Goal: Information Seeking & Learning: Learn about a topic

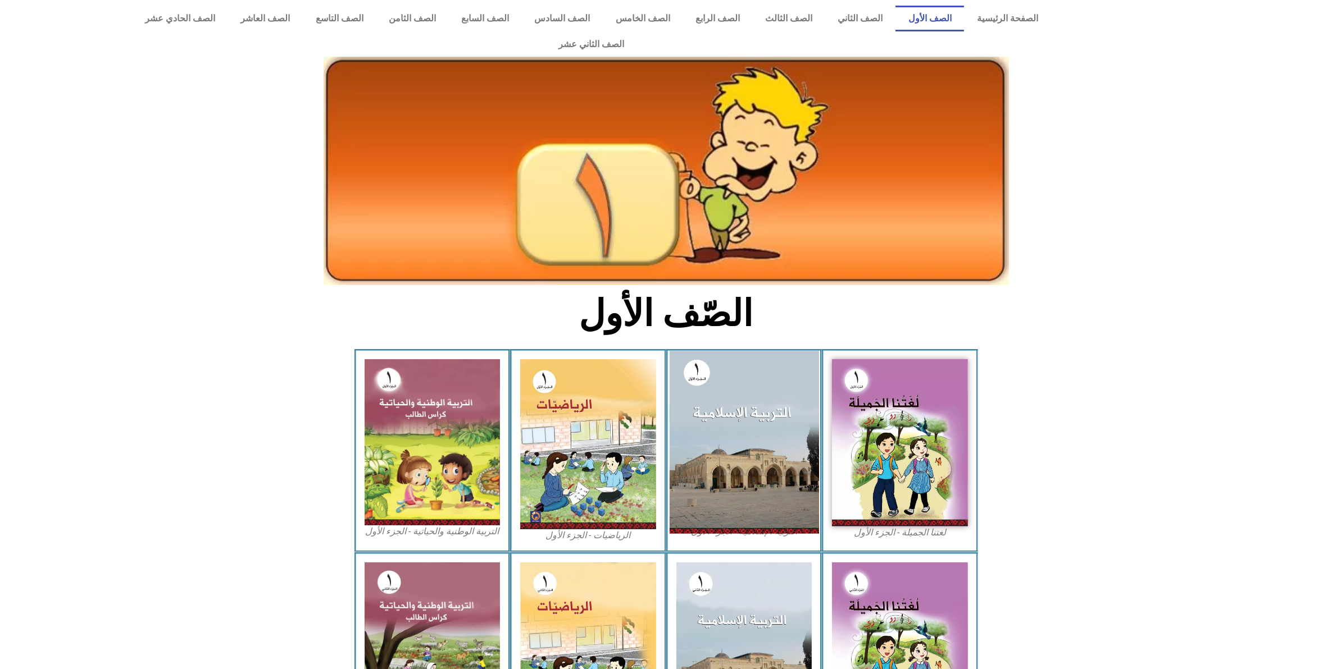
click at [754, 436] on img at bounding box center [743, 442] width 149 height 183
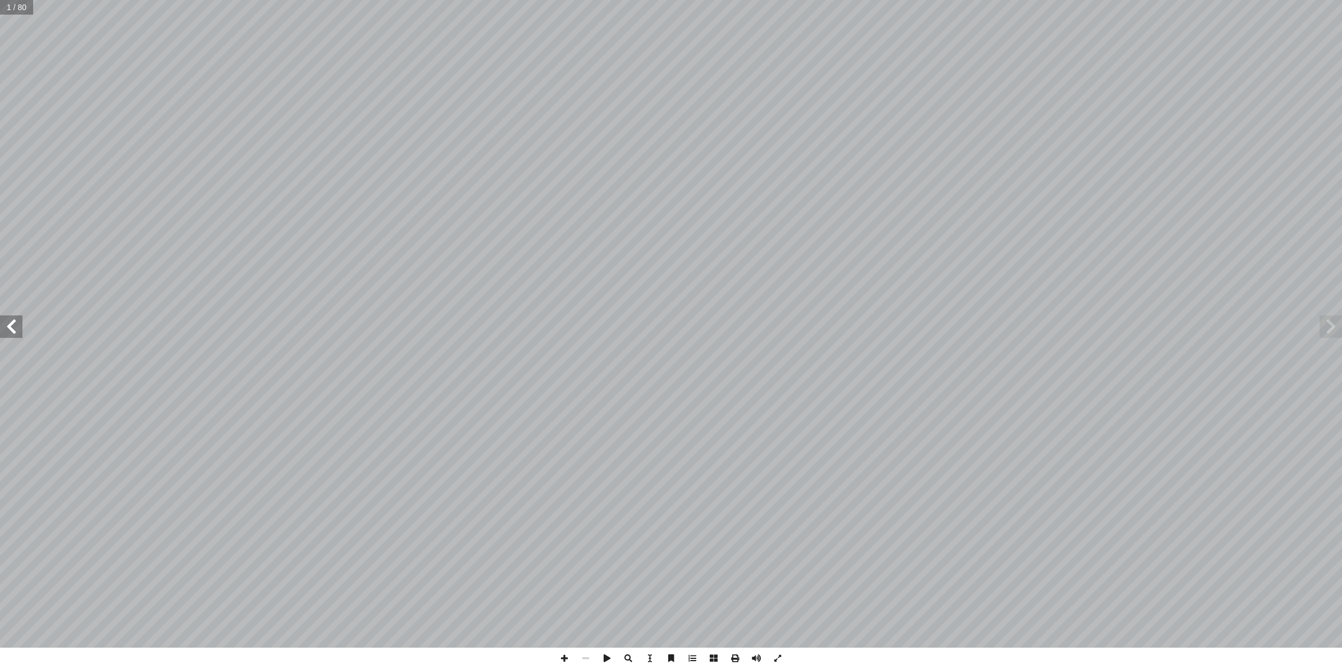
click at [16, 323] on span at bounding box center [11, 327] width 22 height 22
click at [13, 331] on span at bounding box center [11, 327] width 22 height 22
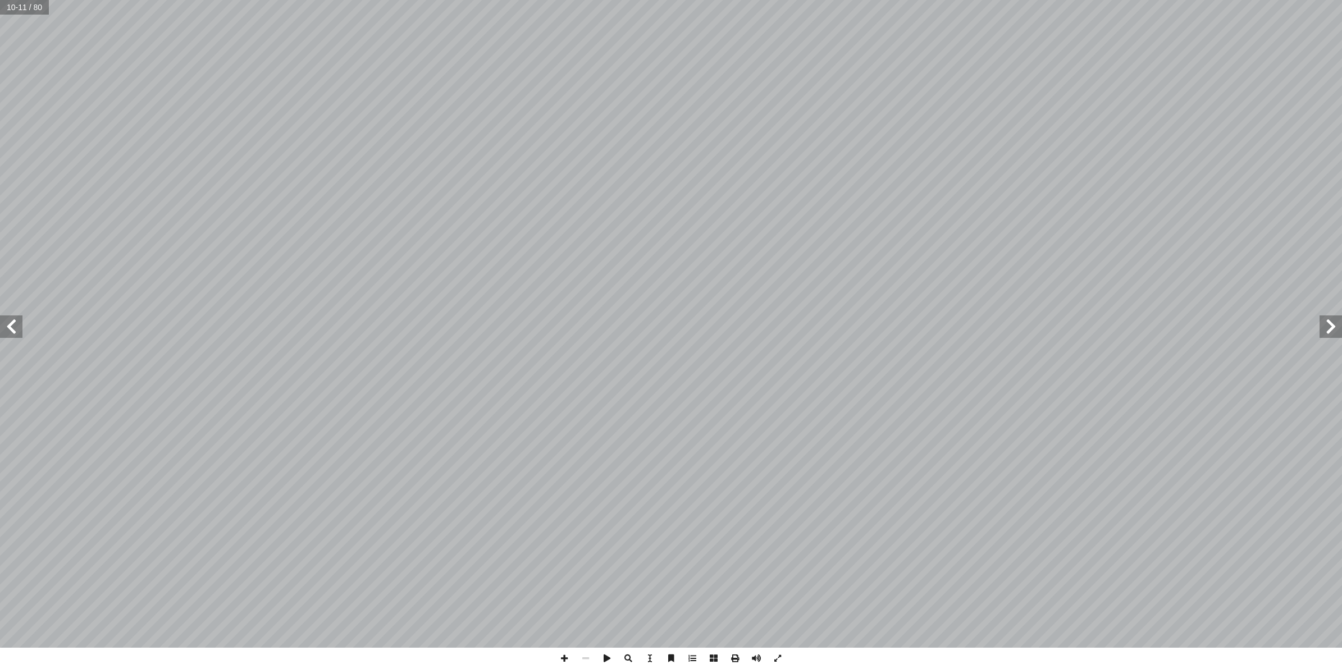
click at [13, 331] on span at bounding box center [11, 327] width 22 height 22
click at [563, 657] on span at bounding box center [564, 658] width 21 height 21
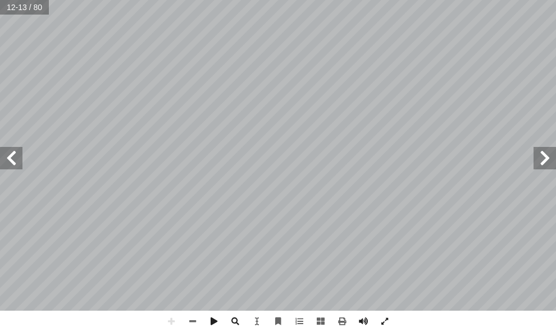
click at [556, 48] on html "الصفحة الرئيسية الصف الأول الصف الثاني الصف الثالث الصف الرابع الصف الخامس الصف…" at bounding box center [278, 24] width 556 height 48
click at [15, 162] on span at bounding box center [11, 158] width 22 height 22
click at [168, 321] on span at bounding box center [171, 321] width 21 height 21
click at [544, 167] on span at bounding box center [545, 158] width 22 height 22
click at [166, 321] on span at bounding box center [171, 321] width 21 height 21
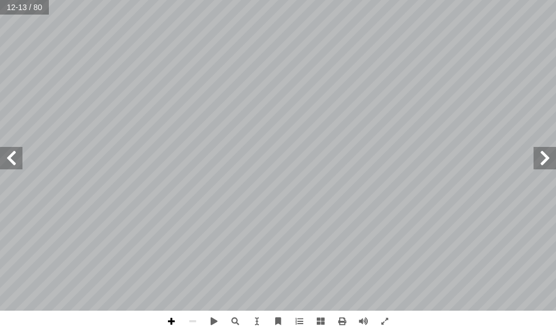
click at [174, 320] on span at bounding box center [171, 321] width 21 height 21
